Goal: Information Seeking & Learning: Learn about a topic

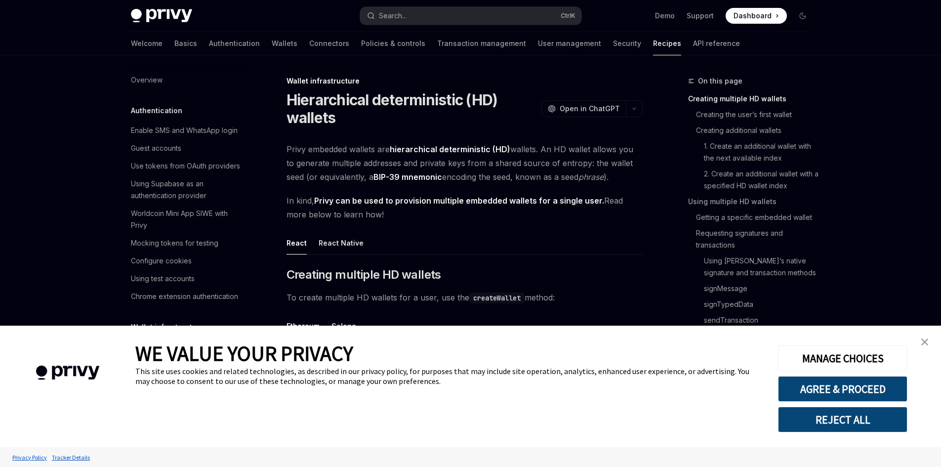
type textarea "*"
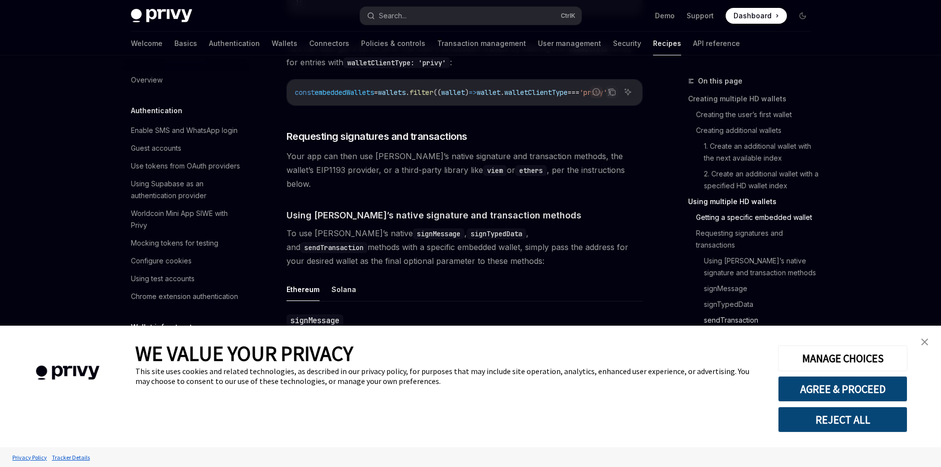
scroll to position [1531, 0]
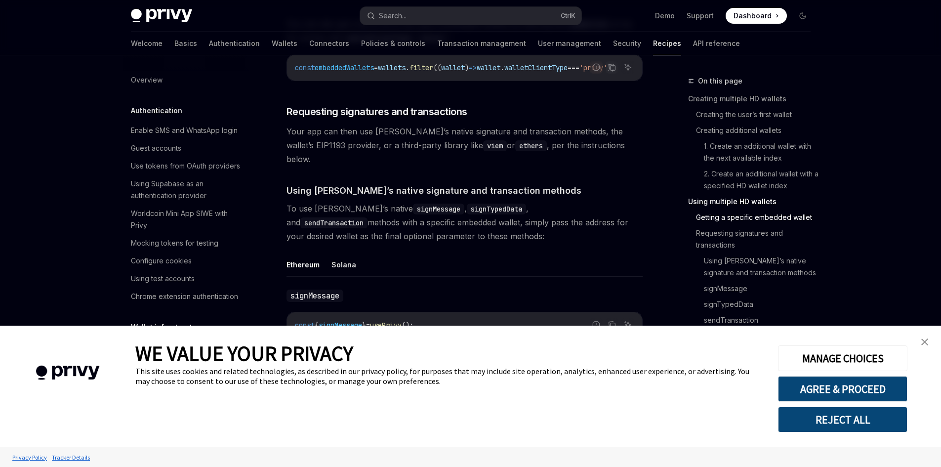
click at [922, 339] on img "close banner" at bounding box center [924, 341] width 7 height 7
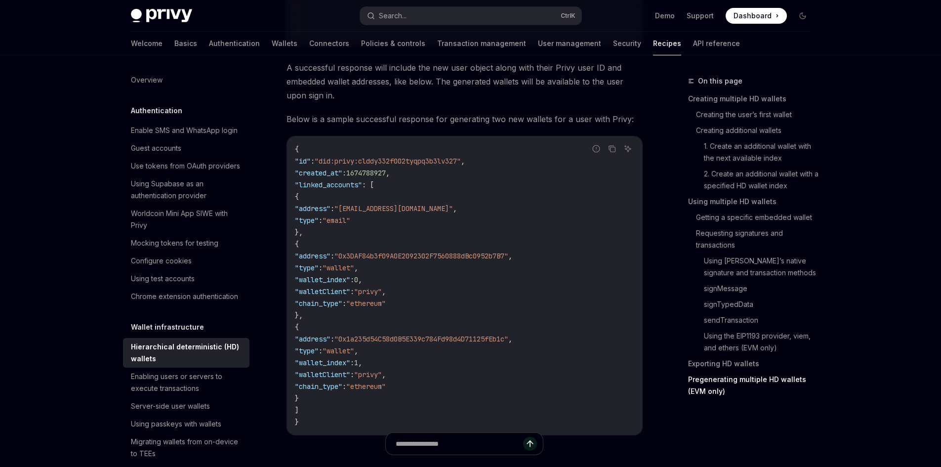
scroll to position [3010, 0]
